Goal: Information Seeking & Learning: Learn about a topic

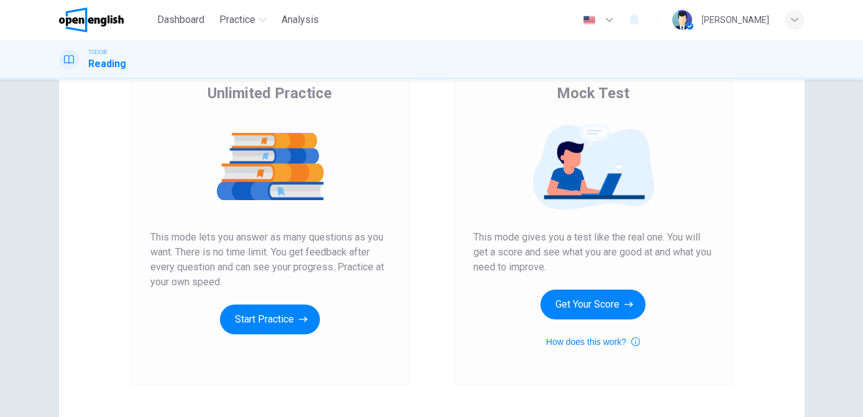
scroll to position [108, 0]
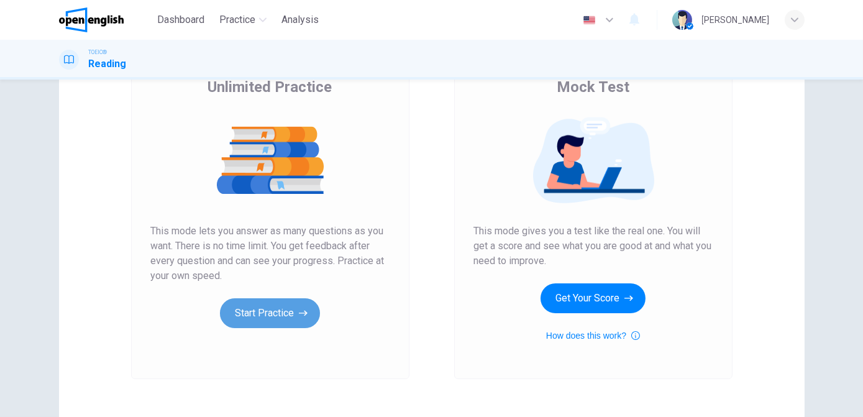
click at [248, 311] on button "Start Practice" at bounding box center [270, 313] width 100 height 30
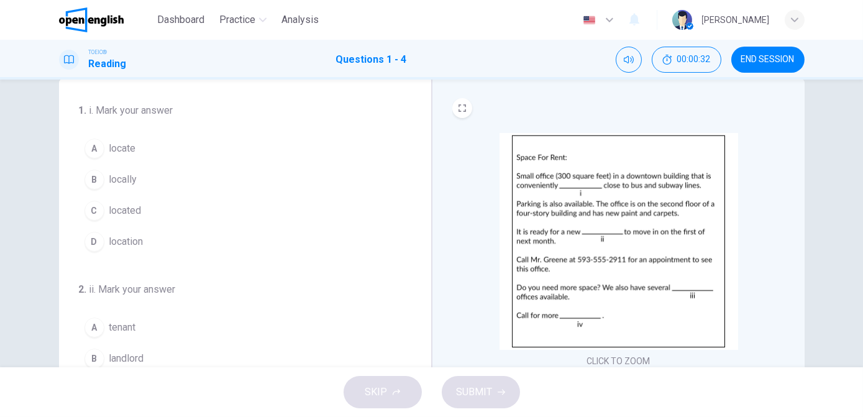
scroll to position [27, 0]
click at [103, 175] on button "B locally" at bounding box center [238, 178] width 318 height 31
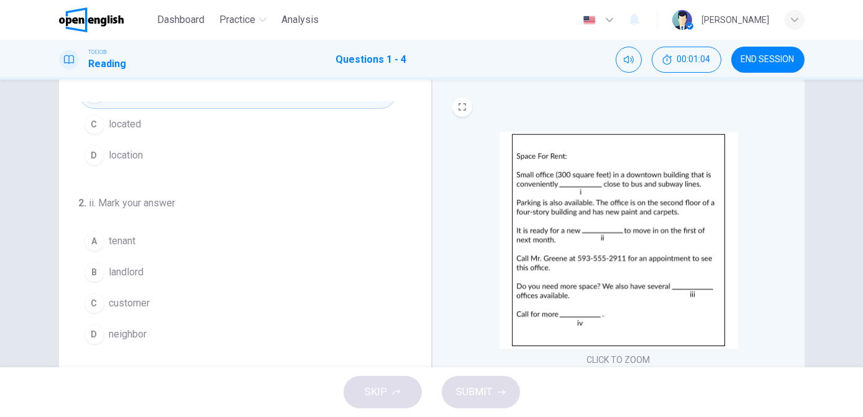
scroll to position [101, 0]
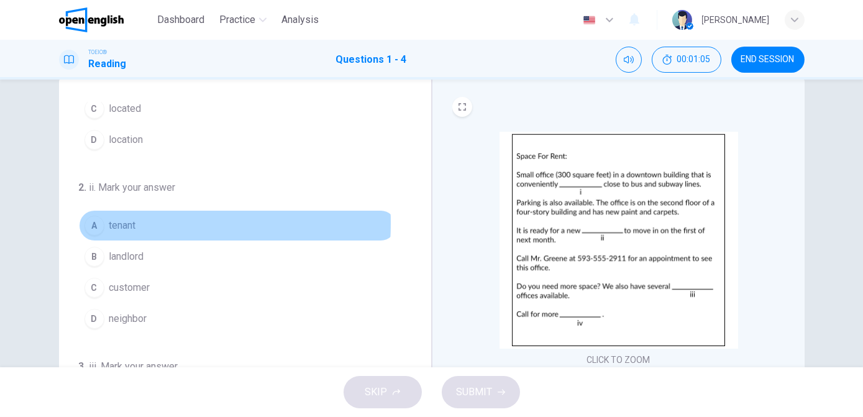
click at [95, 221] on div "A" at bounding box center [95, 226] width 20 height 20
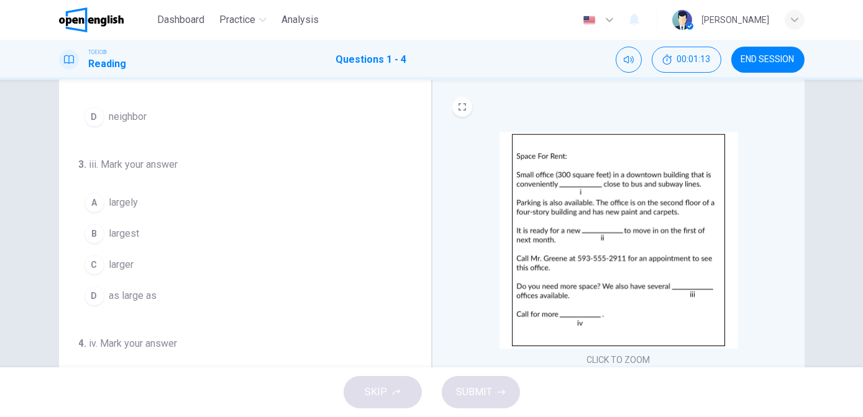
scroll to position [303, 0]
click at [137, 259] on button "C larger" at bounding box center [238, 264] width 318 height 31
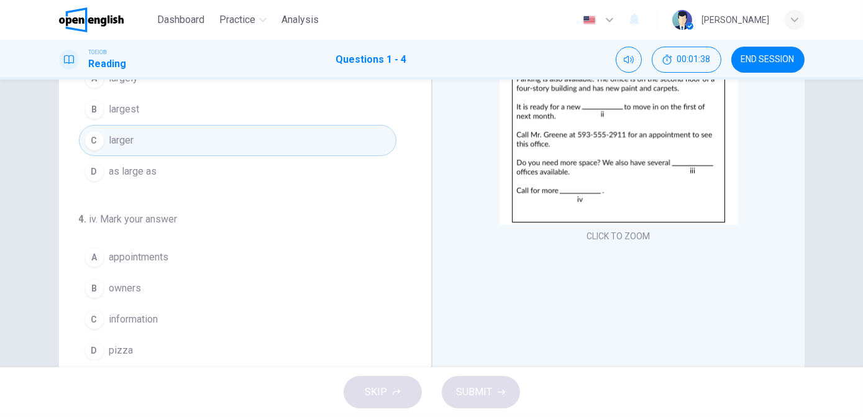
scroll to position [157, 0]
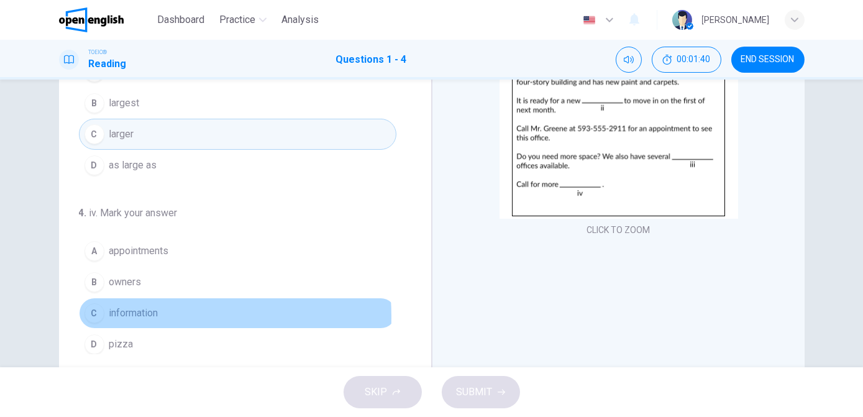
click at [127, 311] on span "information" at bounding box center [133, 313] width 49 height 15
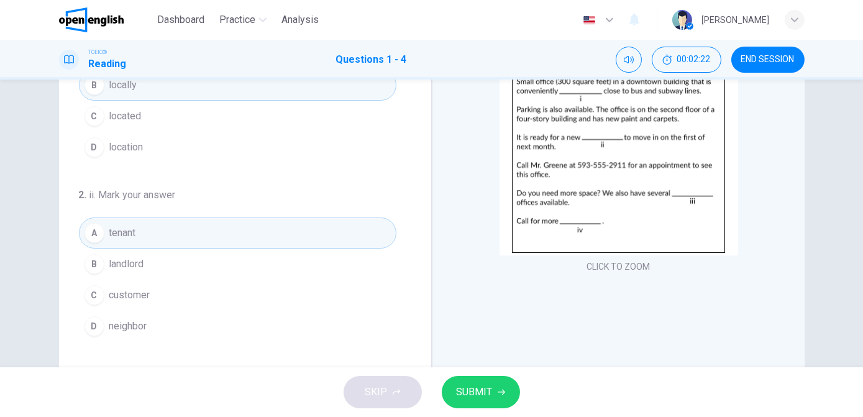
scroll to position [129, 0]
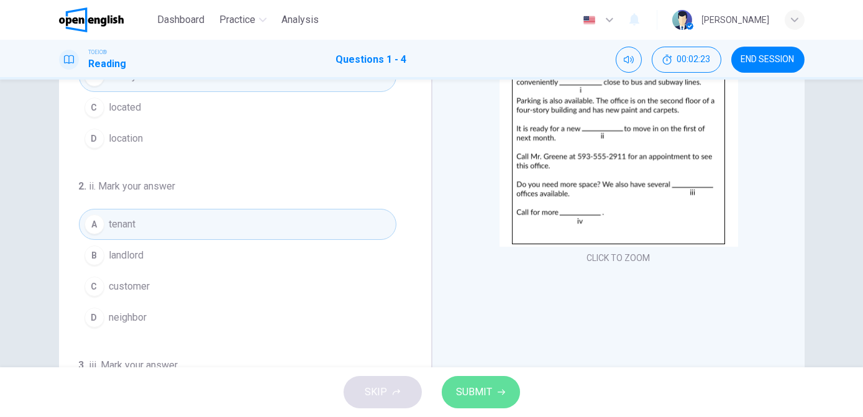
click at [487, 393] on span "SUBMIT" at bounding box center [475, 391] width 36 height 17
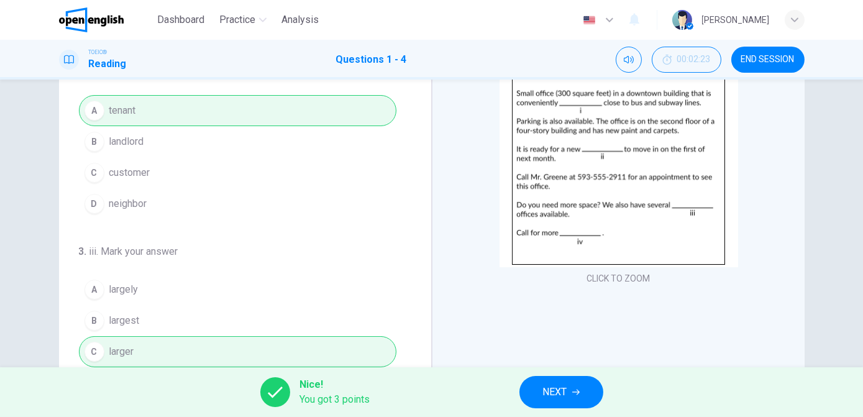
scroll to position [135, 0]
click at [565, 386] on span "NEXT" at bounding box center [555, 391] width 24 height 17
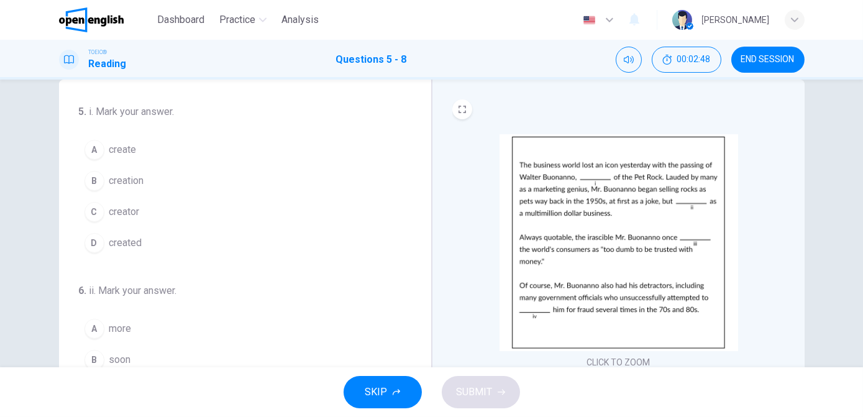
scroll to position [35, 0]
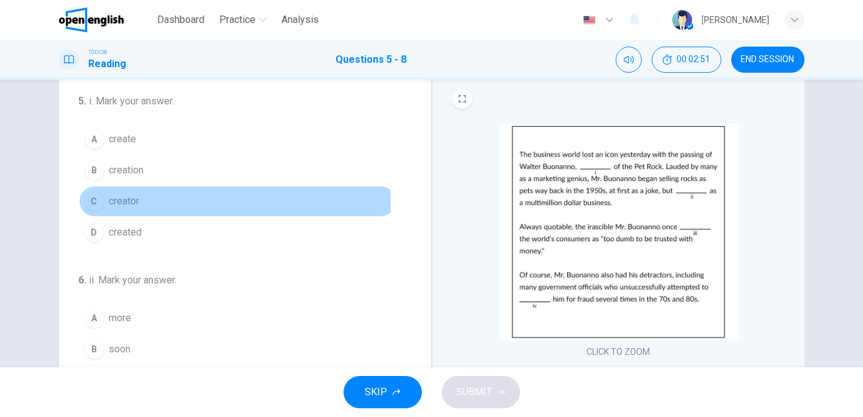
click at [137, 201] on span "creator" at bounding box center [124, 201] width 30 height 15
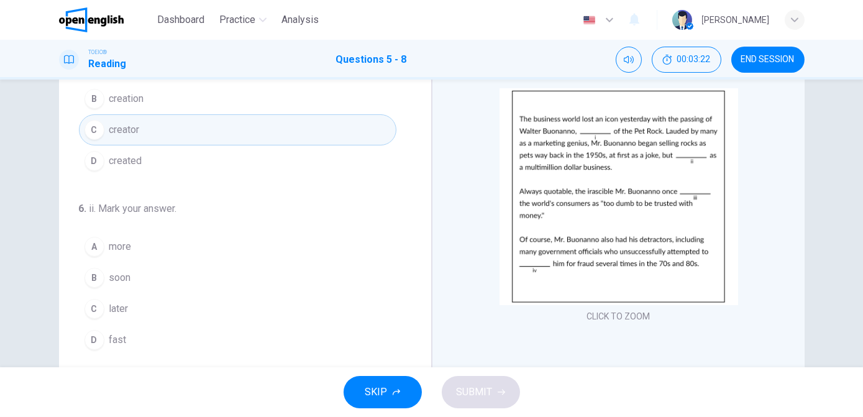
scroll to position [72, 0]
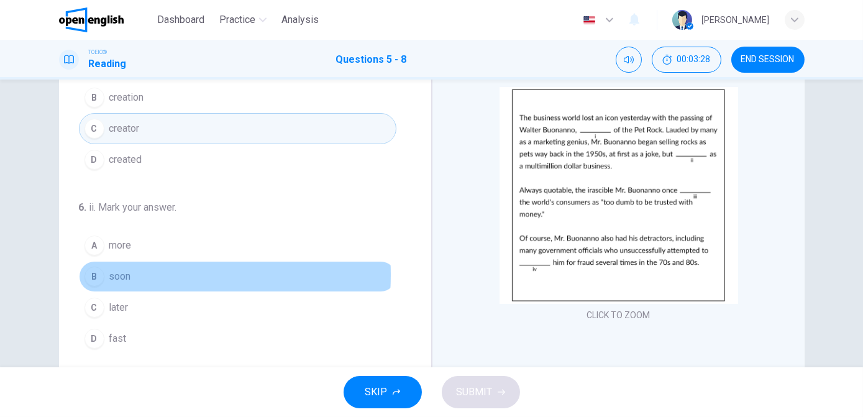
click at [129, 272] on button "B soon" at bounding box center [238, 276] width 318 height 31
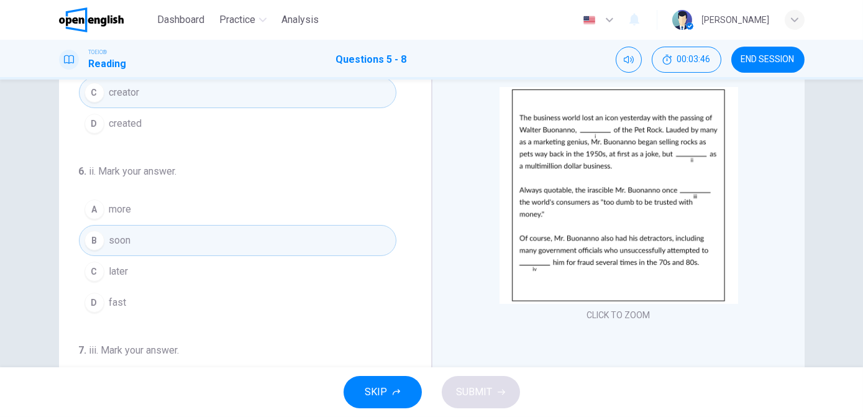
click at [129, 272] on button "C later" at bounding box center [238, 271] width 318 height 31
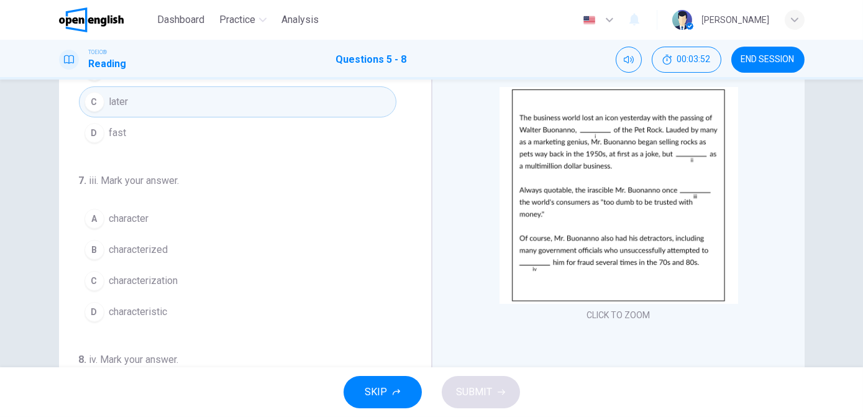
scroll to position [244, 0]
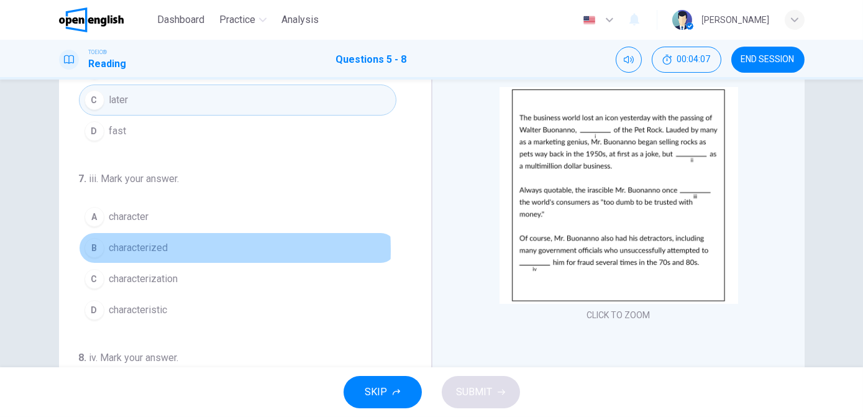
click at [133, 246] on span "characterized" at bounding box center [138, 248] width 59 height 15
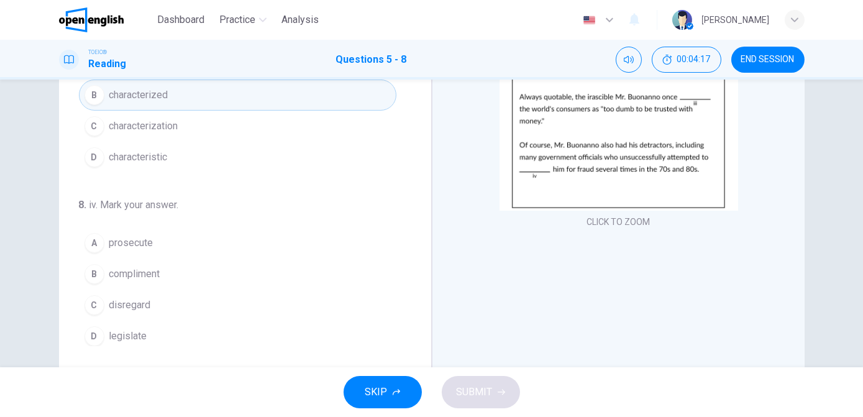
scroll to position [166, 0]
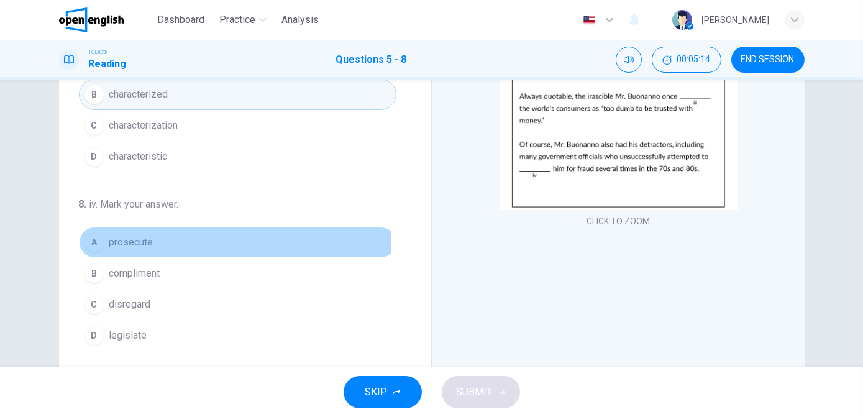
click at [123, 245] on button "A prosecute" at bounding box center [238, 242] width 318 height 31
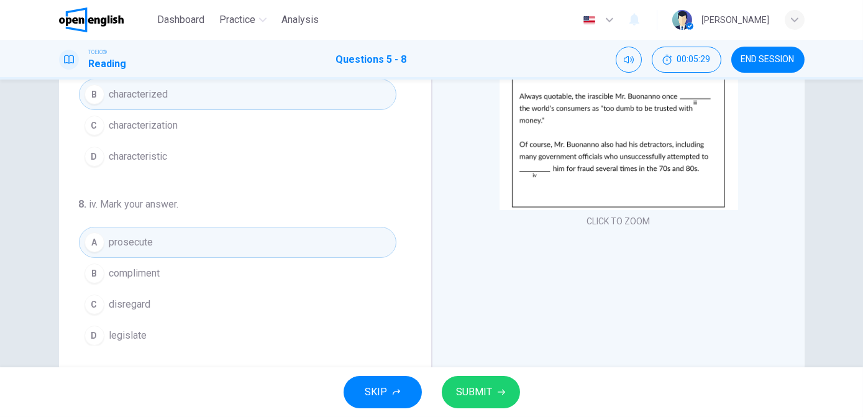
scroll to position [194, 0]
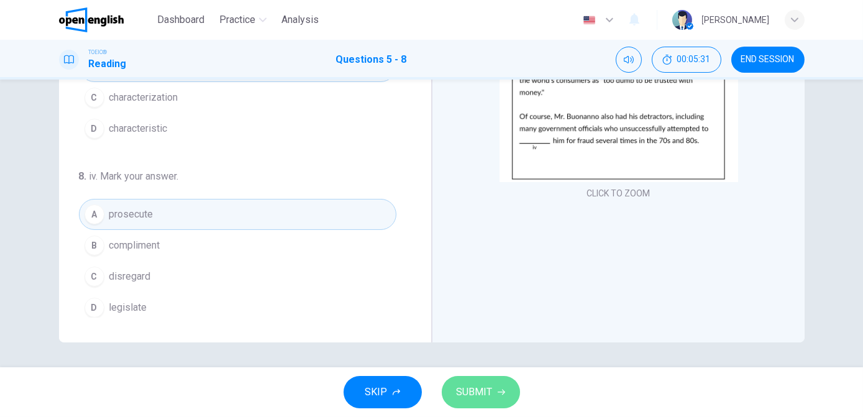
click at [475, 383] on span "SUBMIT" at bounding box center [475, 391] width 36 height 17
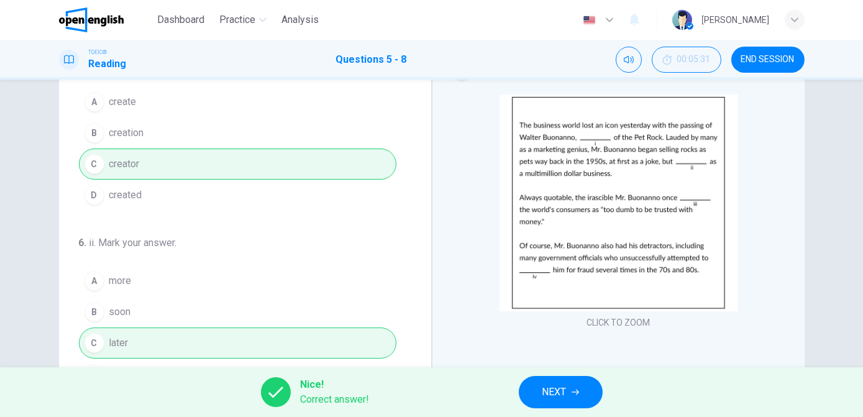
scroll to position [0, 0]
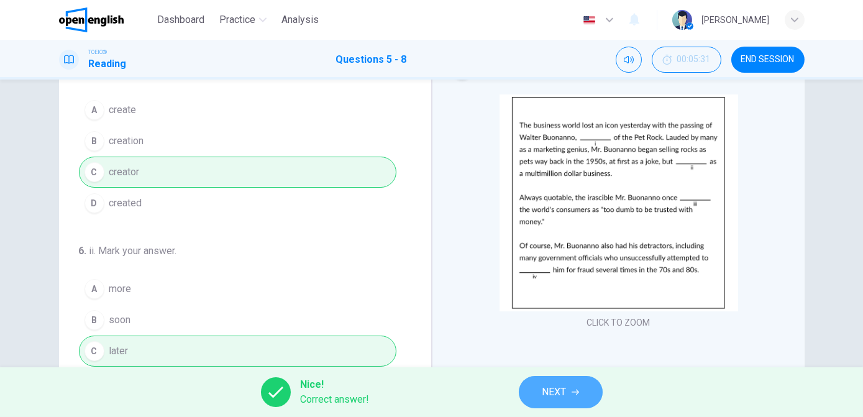
click at [547, 390] on span "NEXT" at bounding box center [555, 391] width 24 height 17
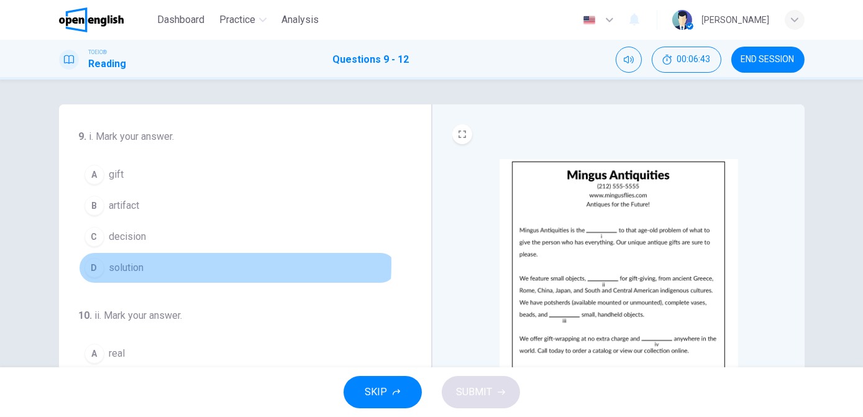
click at [131, 263] on span "solution" at bounding box center [126, 267] width 35 height 15
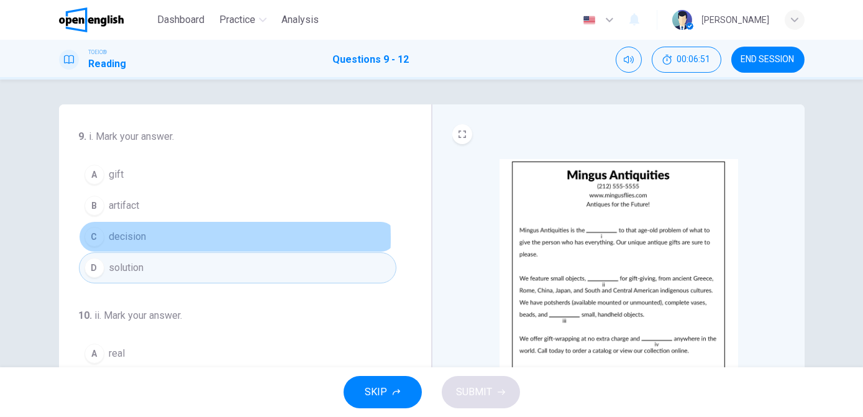
click at [133, 237] on span "decision" at bounding box center [127, 236] width 37 height 15
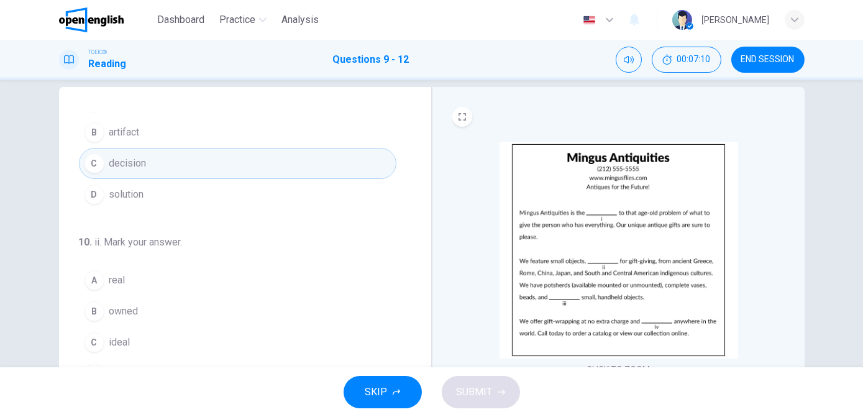
scroll to position [17, 0]
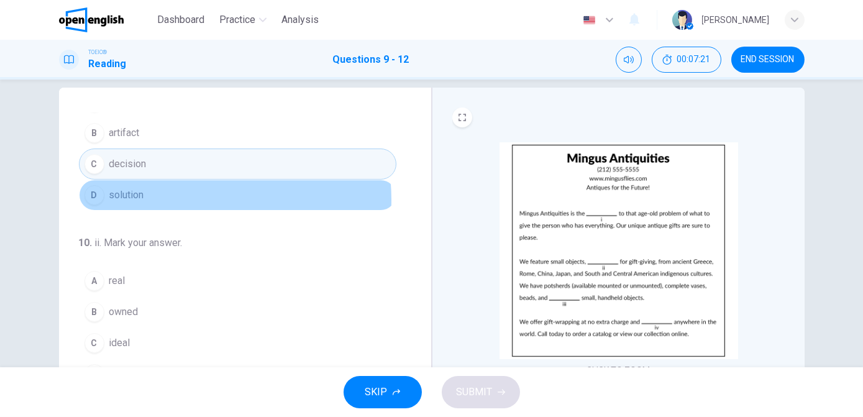
click at [168, 198] on button "D solution" at bounding box center [238, 195] width 318 height 31
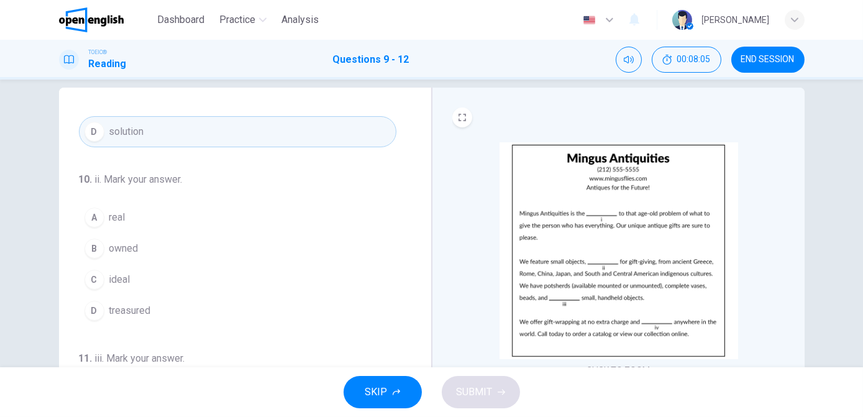
scroll to position [119, 0]
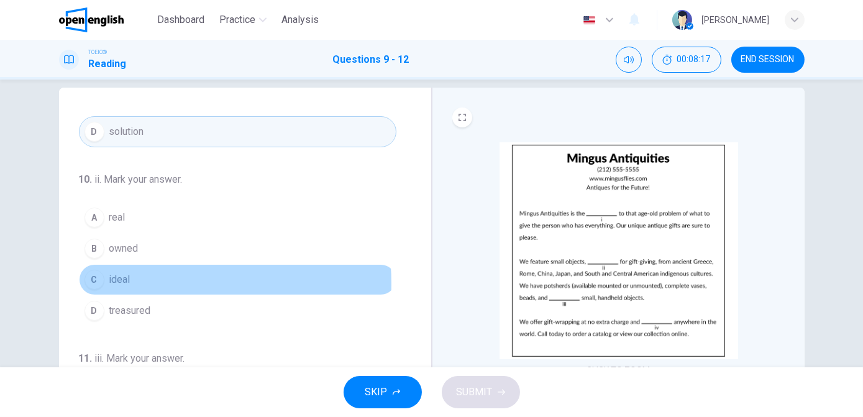
click at [140, 281] on button "C ideal" at bounding box center [238, 279] width 318 height 31
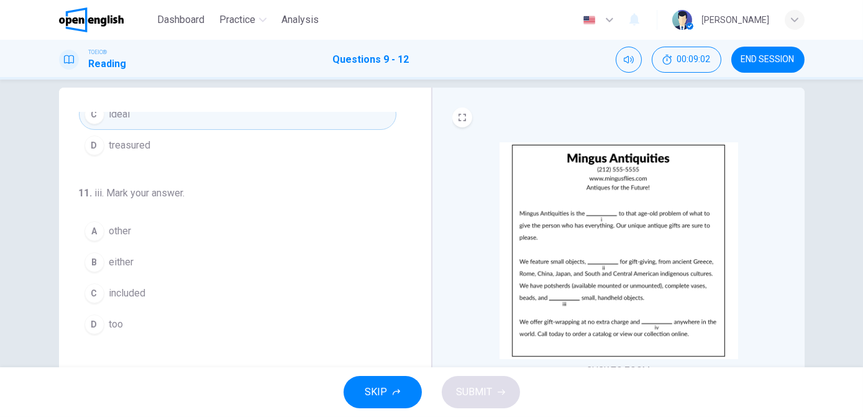
scroll to position [286, 0]
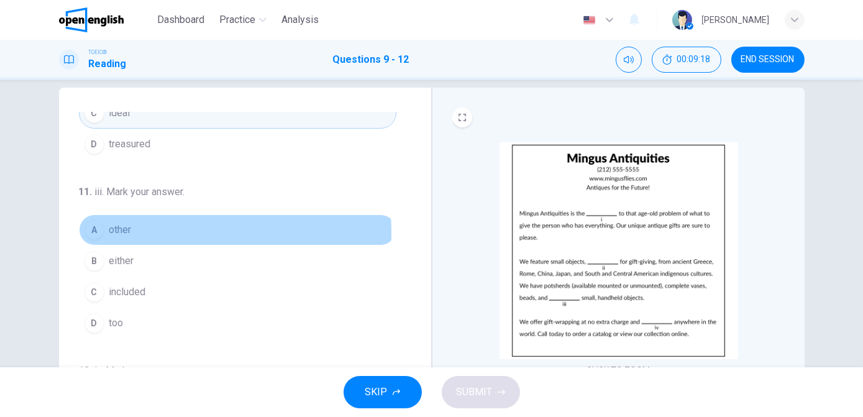
click at [131, 229] on button "A other" at bounding box center [238, 229] width 318 height 31
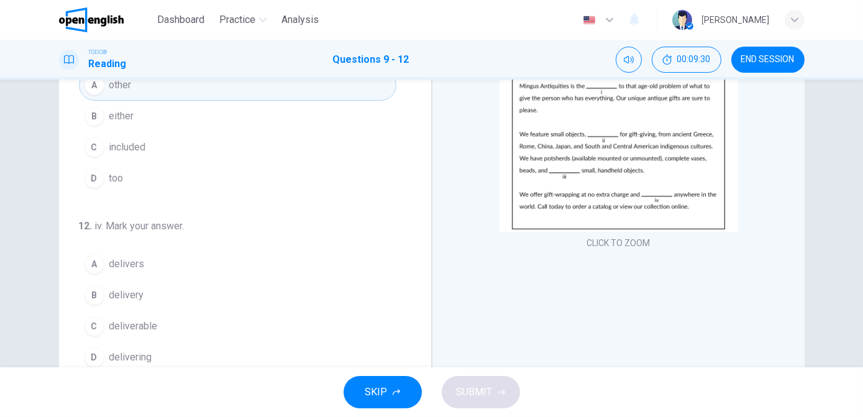
scroll to position [144, 0]
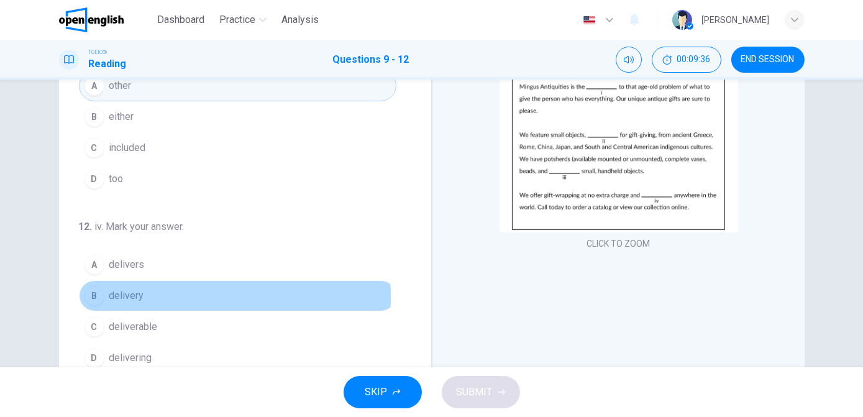
click at [147, 292] on button "B delivery" at bounding box center [238, 295] width 318 height 31
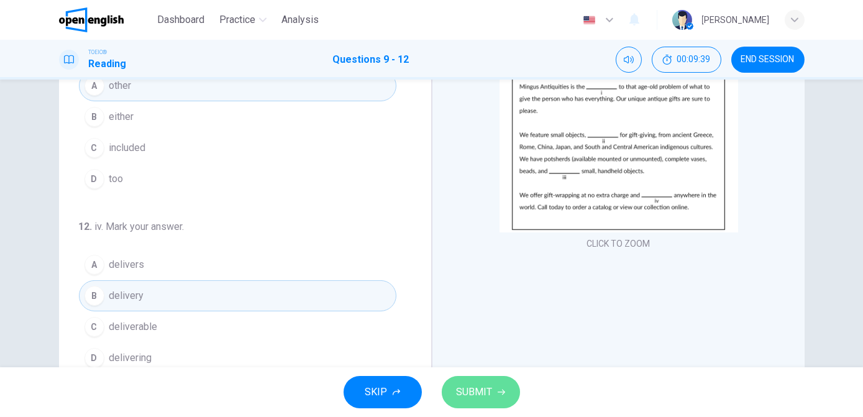
click at [469, 397] on span "SUBMIT" at bounding box center [475, 391] width 36 height 17
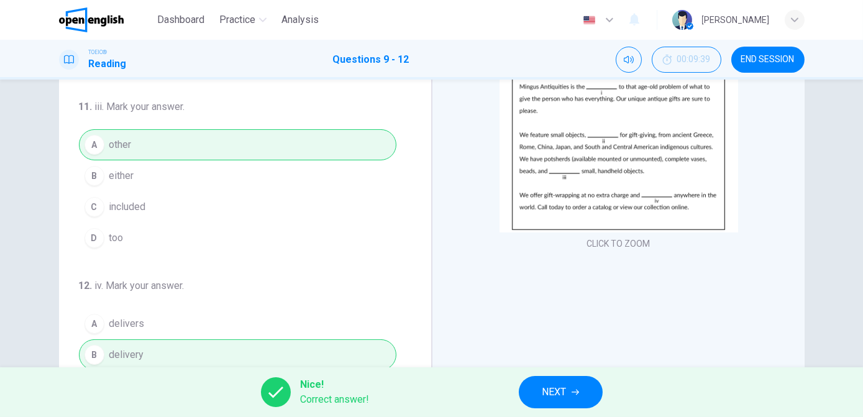
scroll to position [303, 0]
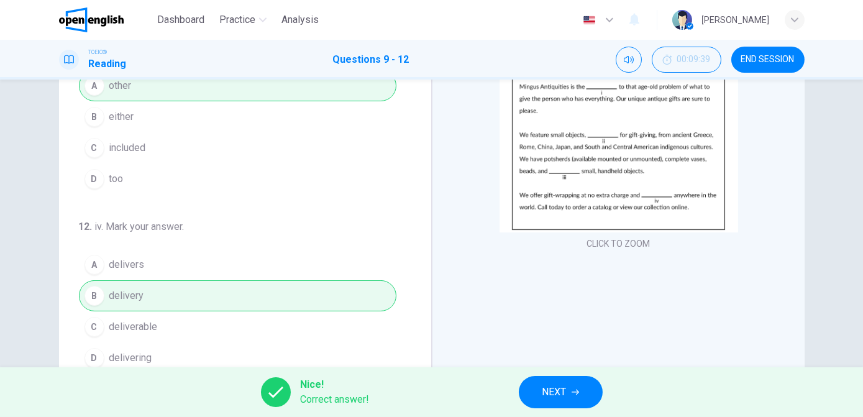
click at [565, 388] on span "NEXT" at bounding box center [555, 391] width 24 height 17
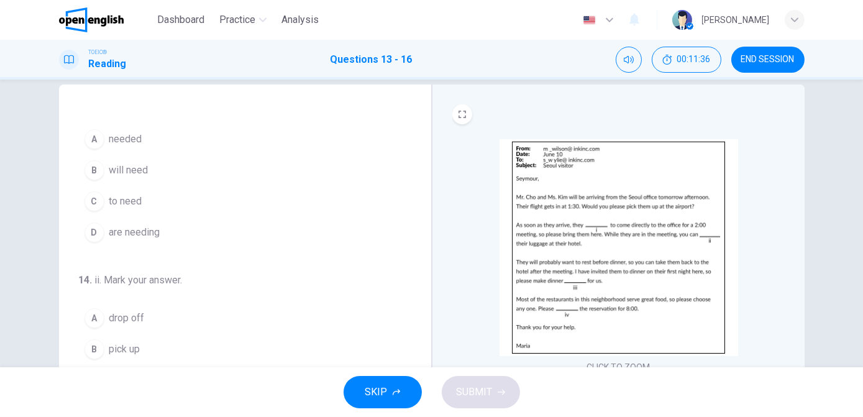
scroll to position [17, 0]
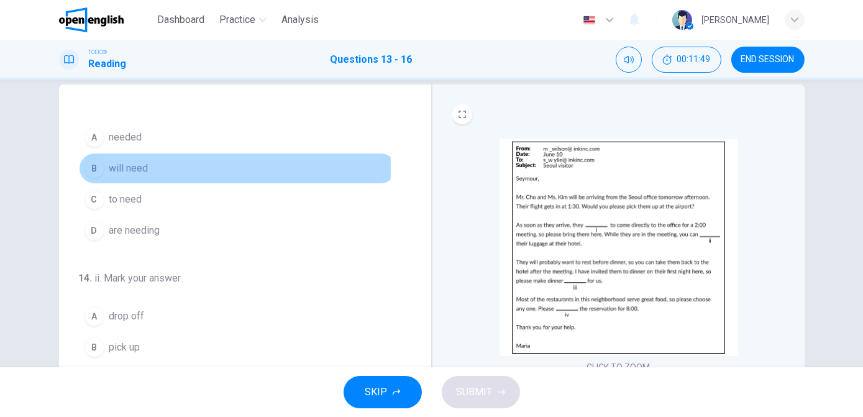
click at [96, 168] on div "B" at bounding box center [95, 168] width 20 height 20
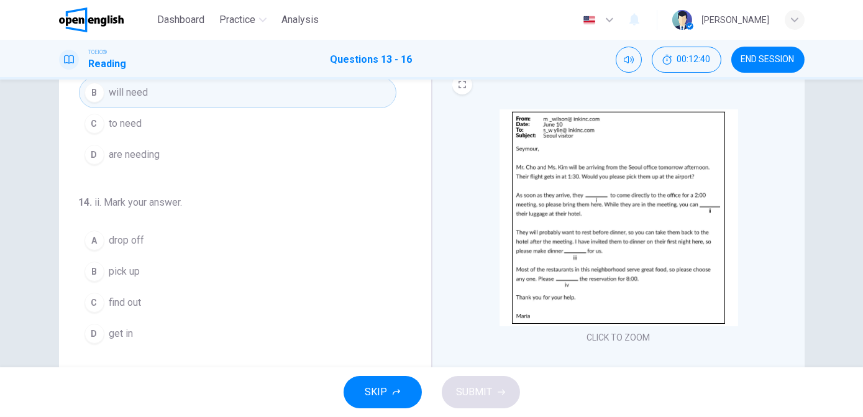
scroll to position [56, 0]
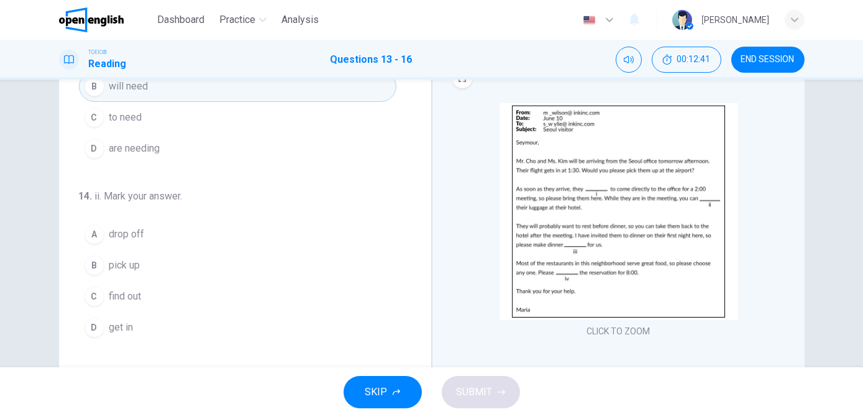
click at [129, 321] on span "get in" at bounding box center [121, 327] width 24 height 15
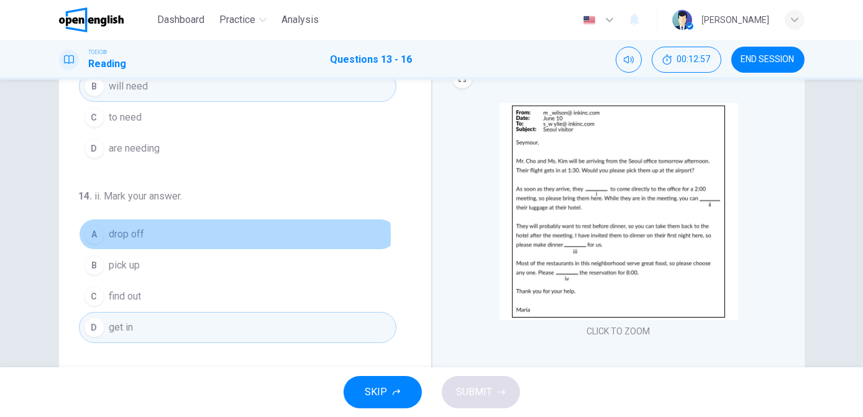
click at [115, 234] on span "drop off" at bounding box center [126, 234] width 35 height 15
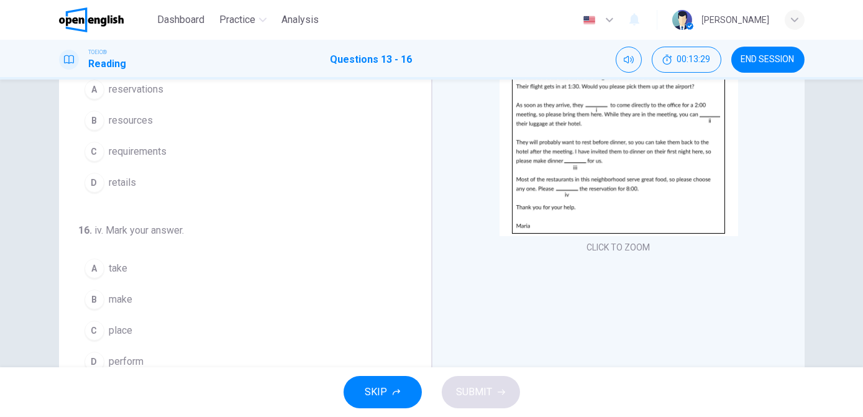
scroll to position [140, 0]
click at [112, 291] on span "make" at bounding box center [121, 298] width 24 height 15
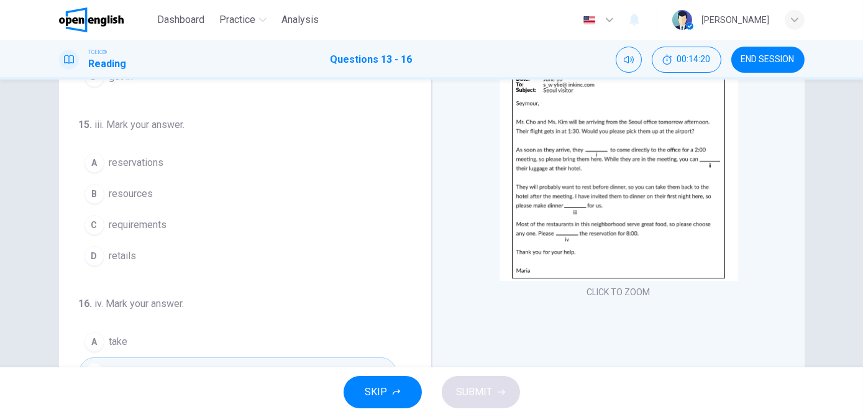
scroll to position [95, 0]
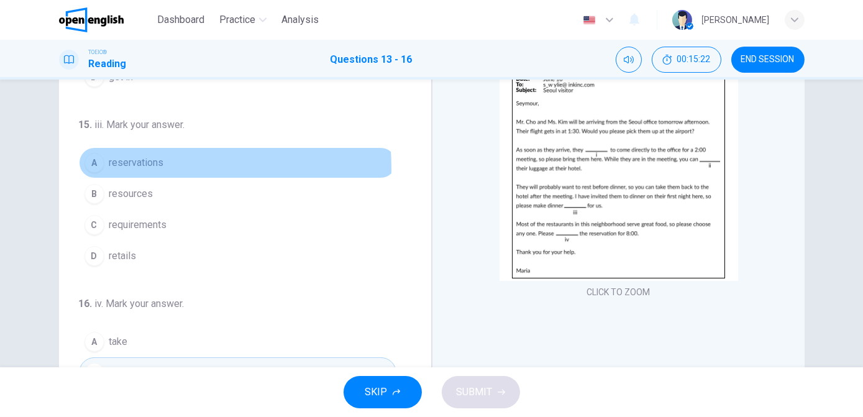
click at [96, 165] on div "A" at bounding box center [95, 163] width 20 height 20
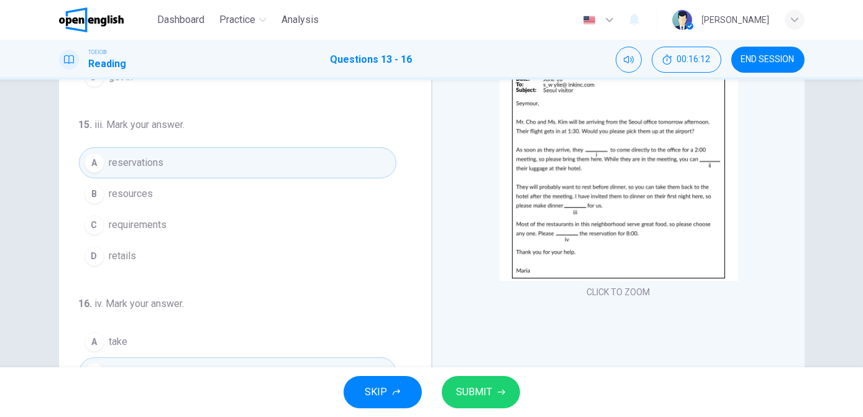
scroll to position [303, 0]
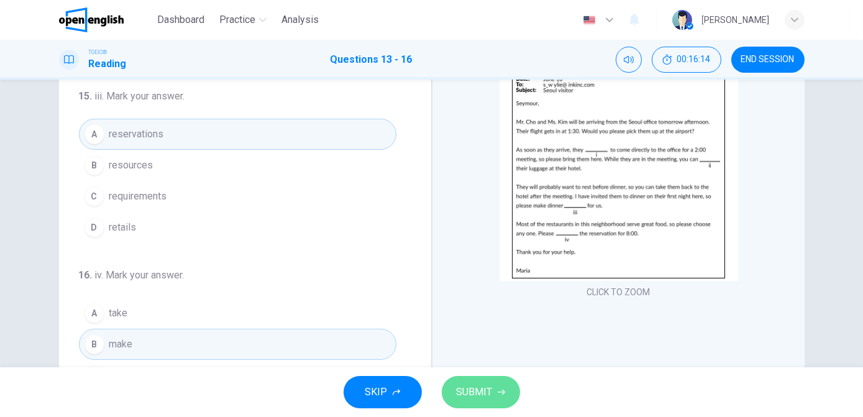
click at [485, 388] on span "SUBMIT" at bounding box center [475, 391] width 36 height 17
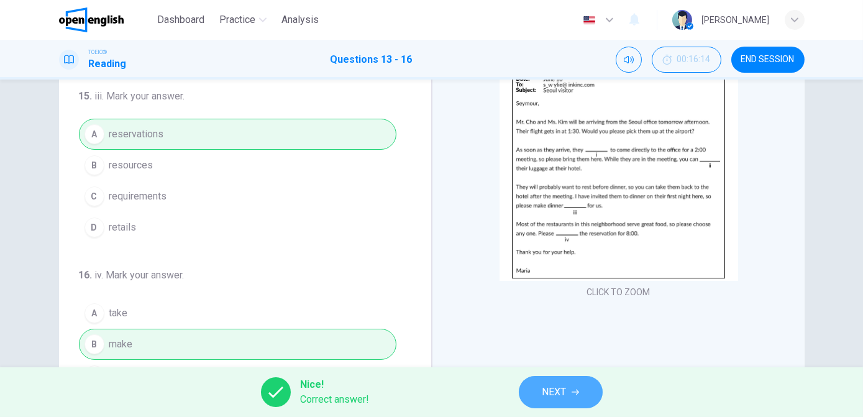
click at [545, 393] on span "NEXT" at bounding box center [555, 391] width 24 height 17
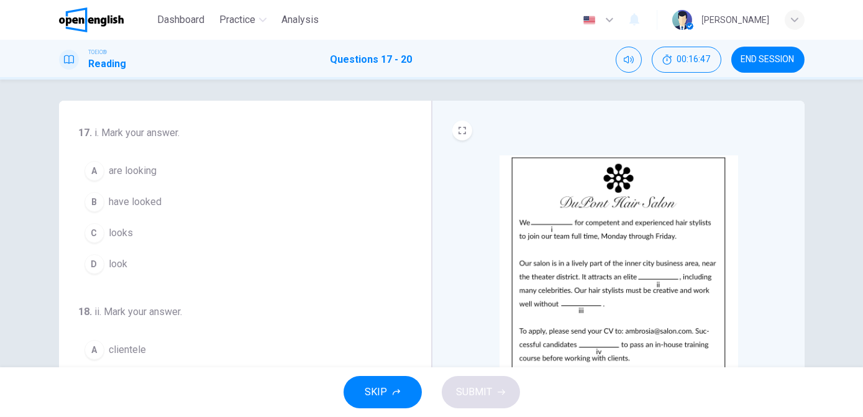
scroll to position [4, 0]
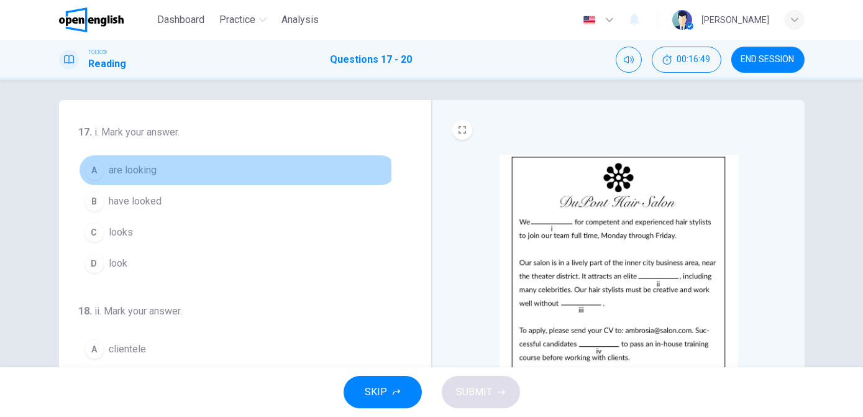
click at [158, 172] on button "A are looking" at bounding box center [238, 170] width 318 height 31
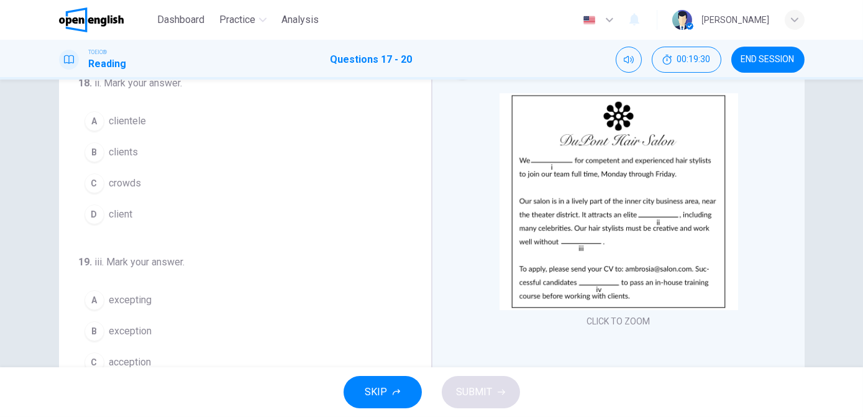
scroll to position [65, 0]
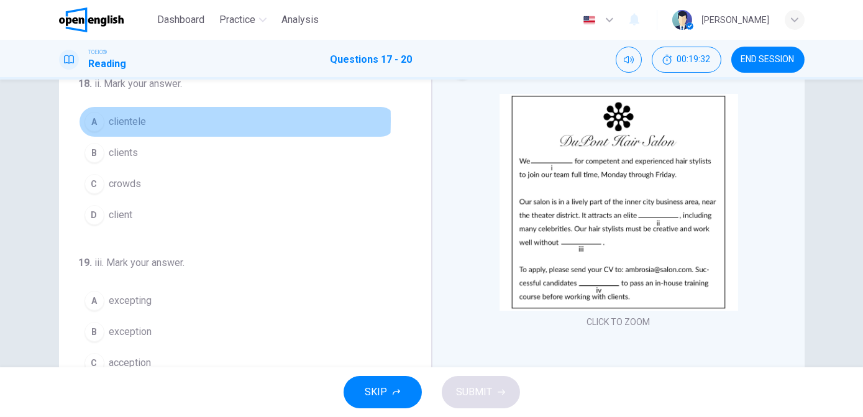
click at [91, 118] on div "A" at bounding box center [95, 122] width 20 height 20
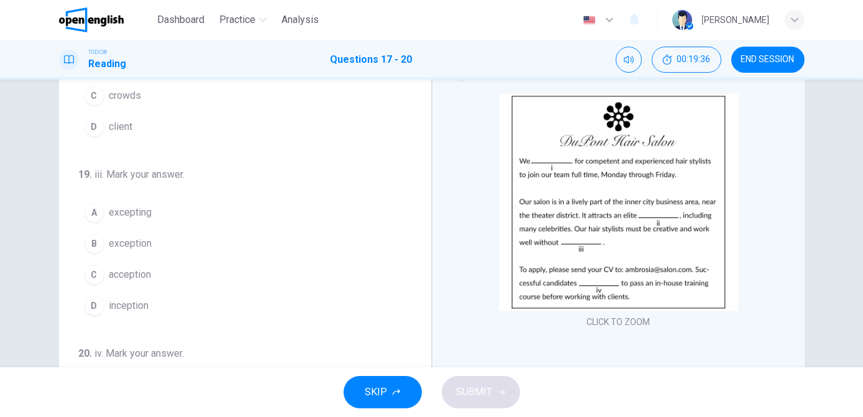
scroll to position [257, 0]
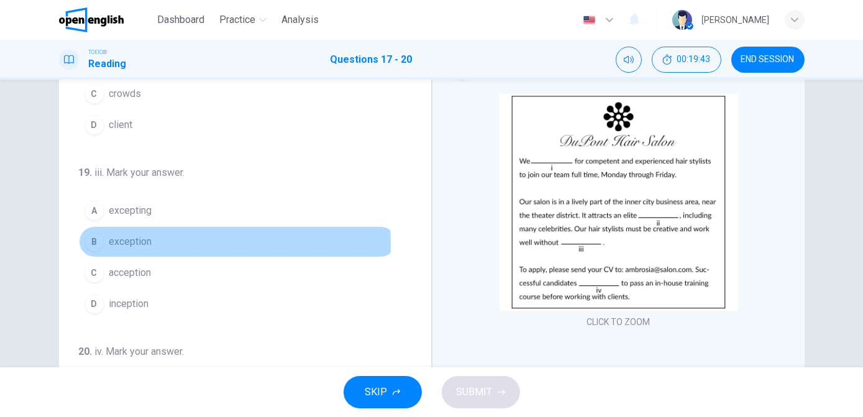
click at [132, 240] on span "exception" at bounding box center [130, 241] width 43 height 15
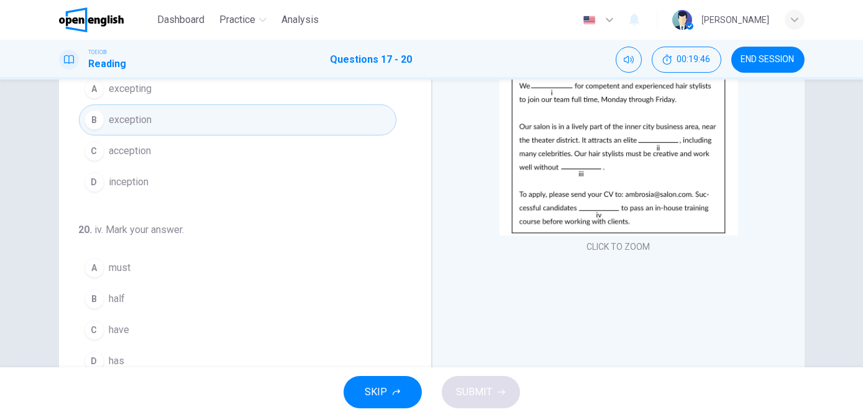
scroll to position [194, 0]
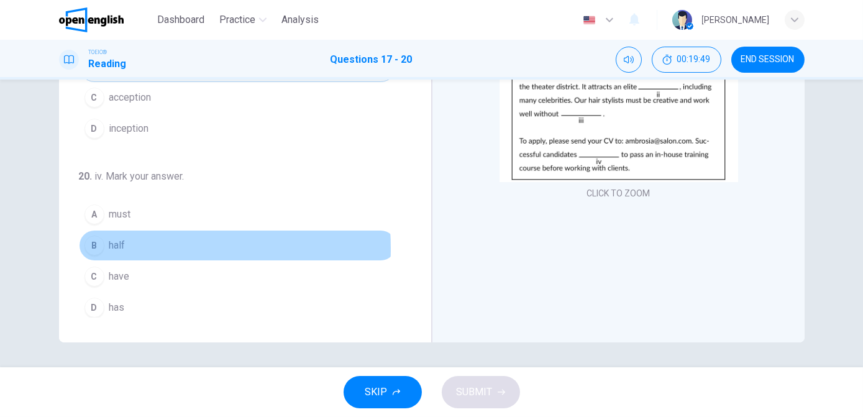
click at [97, 244] on div "B" at bounding box center [95, 246] width 20 height 20
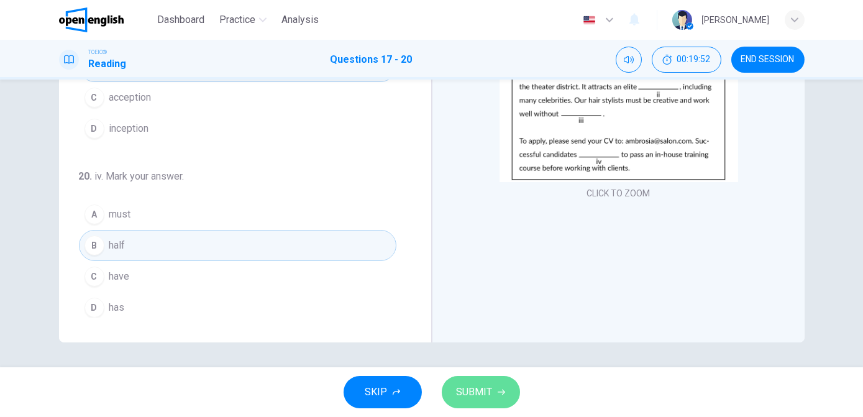
click at [468, 386] on span "SUBMIT" at bounding box center [475, 391] width 36 height 17
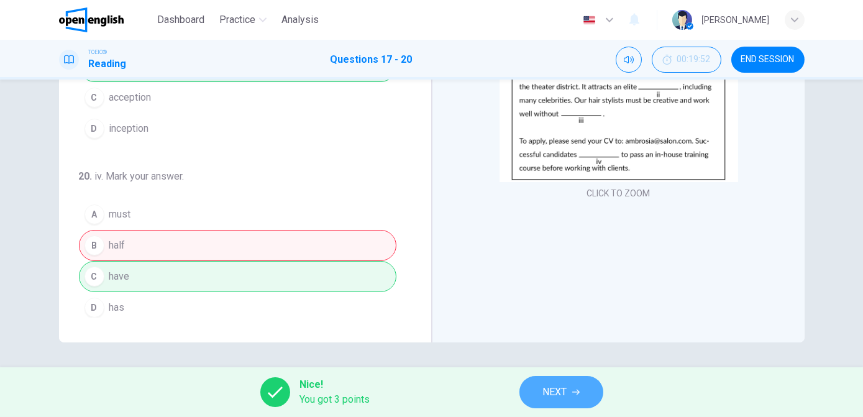
click at [552, 385] on span "NEXT" at bounding box center [555, 391] width 24 height 17
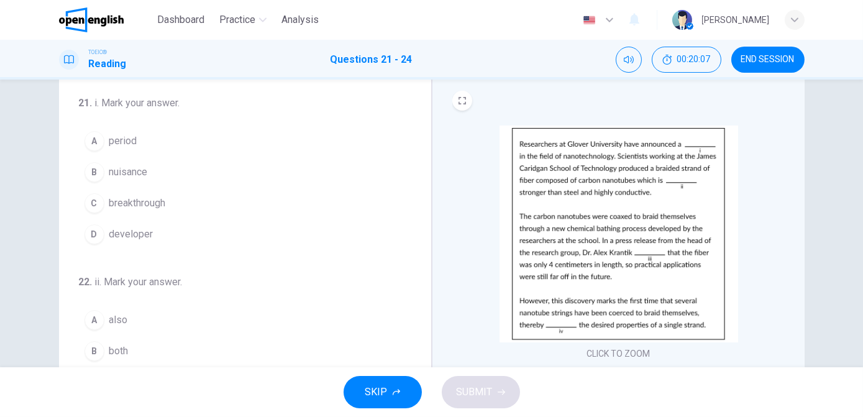
scroll to position [37, 0]
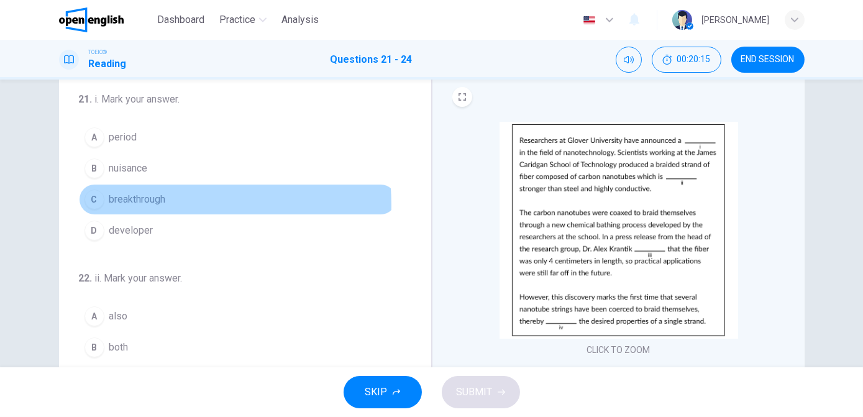
click at [134, 204] on span "breakthrough" at bounding box center [137, 199] width 57 height 15
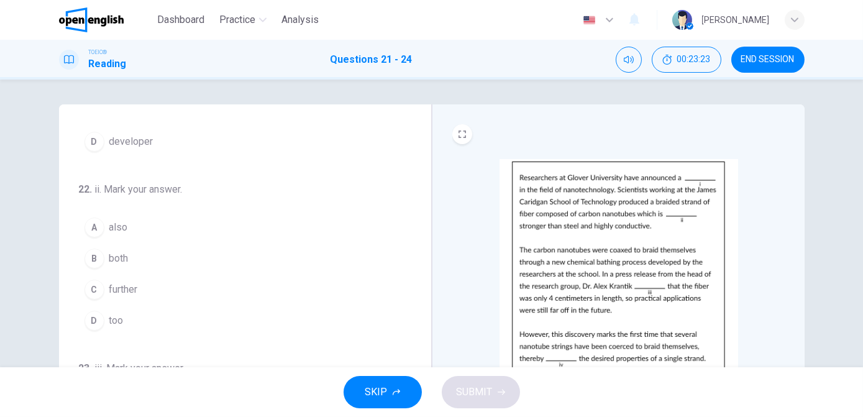
scroll to position [127, 0]
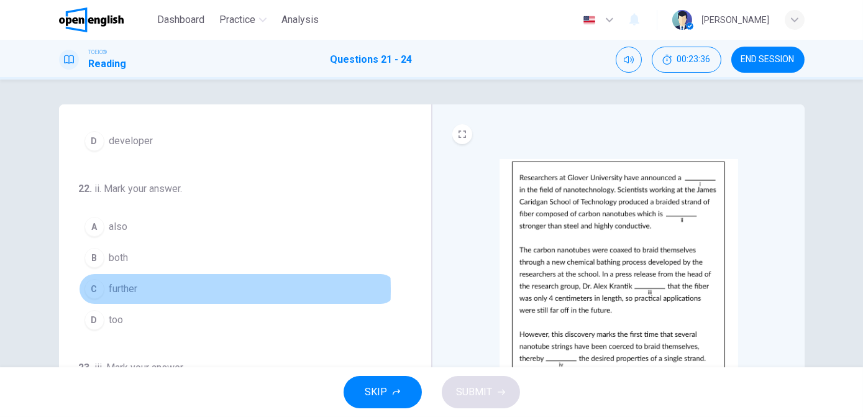
click at [124, 287] on span "further" at bounding box center [123, 289] width 29 height 15
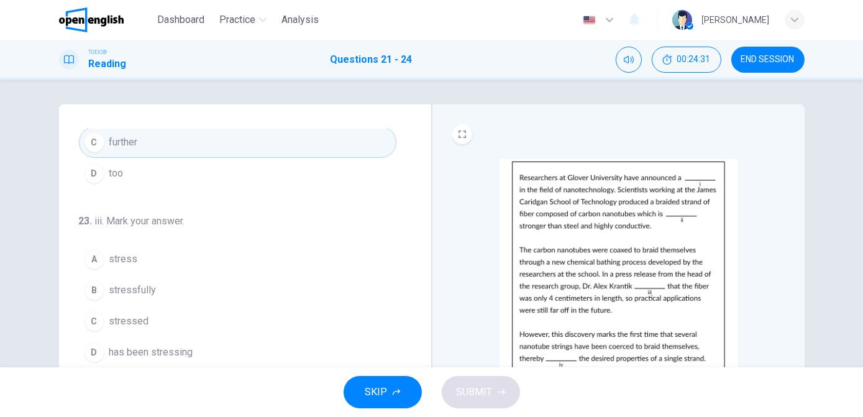
scroll to position [303, 0]
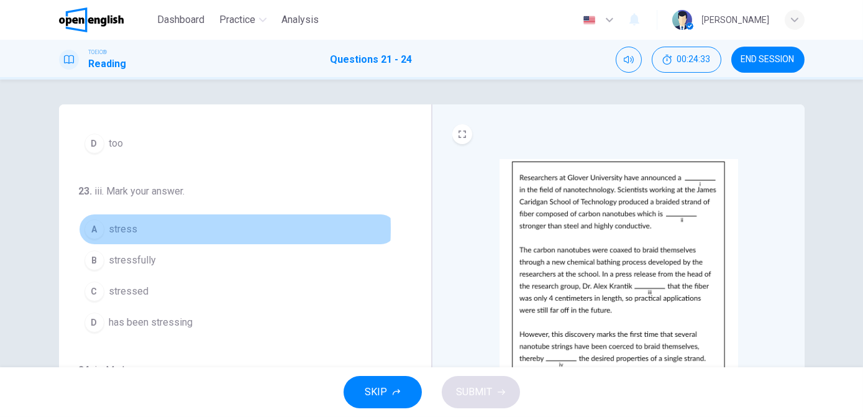
click at [129, 226] on span "stress" at bounding box center [123, 229] width 29 height 15
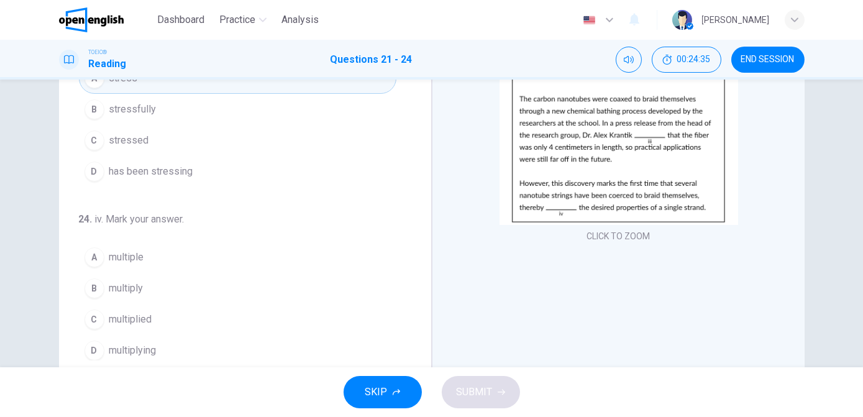
scroll to position [194, 0]
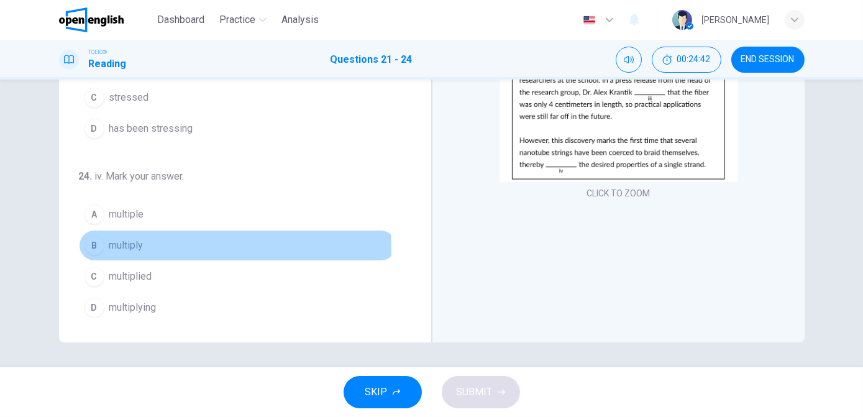
click at [135, 246] on span "multiply" at bounding box center [126, 245] width 34 height 15
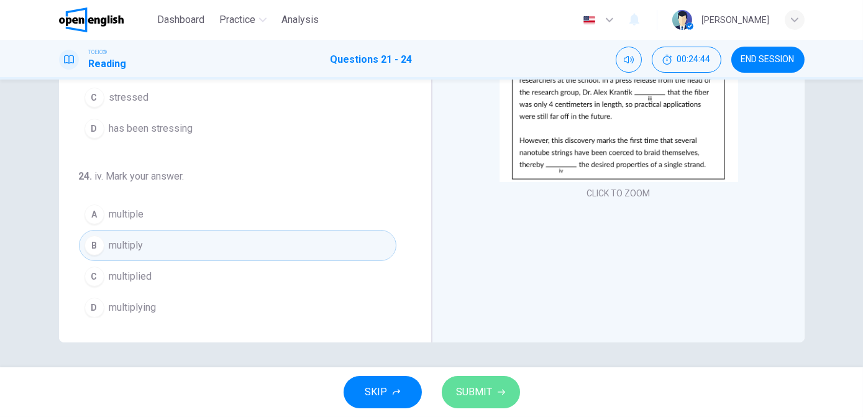
click at [469, 395] on span "SUBMIT" at bounding box center [475, 391] width 36 height 17
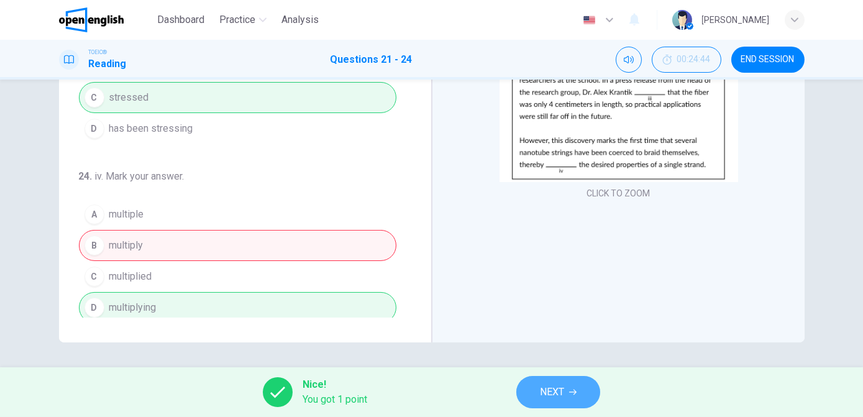
click at [571, 395] on icon "button" at bounding box center [572, 391] width 7 height 7
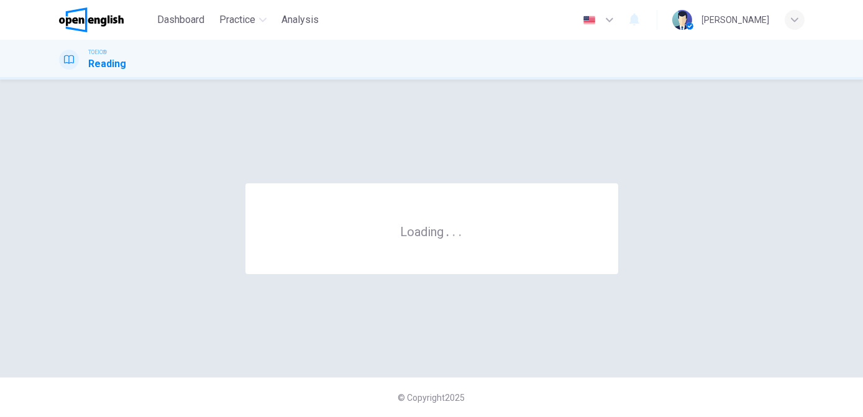
scroll to position [0, 0]
